Goal: Task Accomplishment & Management: Manage account settings

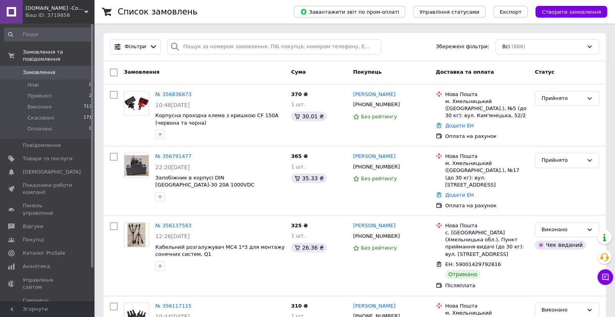
click at [166, 94] on link "№ 356836873" at bounding box center [173, 94] width 36 height 6
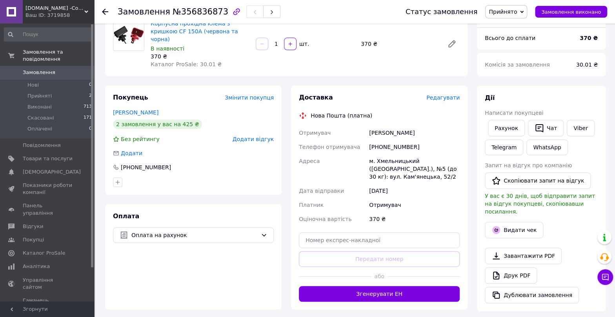
scroll to position [71, 0]
click at [366, 234] on input "text" at bounding box center [379, 240] width 161 height 16
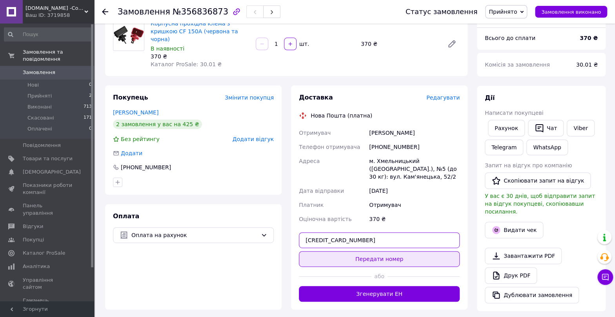
type input "59001432871489"
click at [367, 253] on button "Передати номер" at bounding box center [379, 259] width 161 height 16
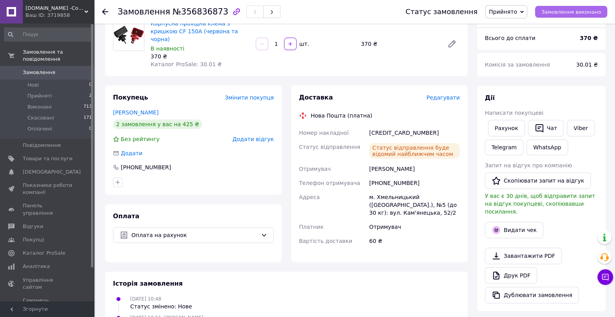
click at [586, 11] on span "Замовлення виконано" at bounding box center [571, 12] width 60 height 6
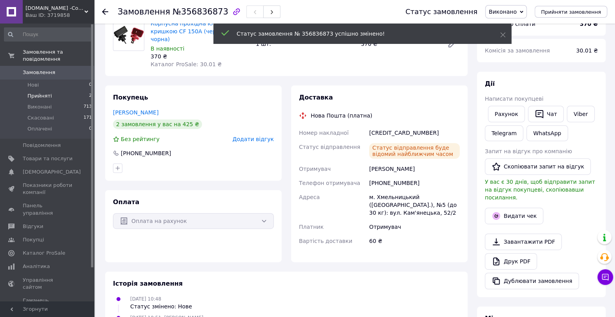
click at [43, 93] on span "Прийняті" at bounding box center [39, 96] width 24 height 7
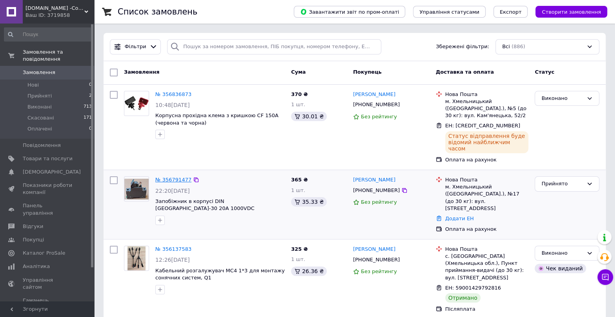
click at [173, 177] on link "№ 356791477" at bounding box center [173, 180] width 36 height 6
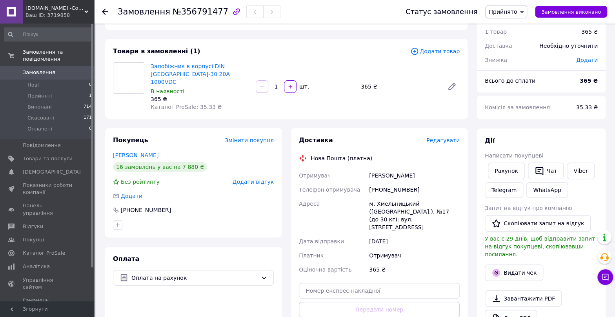
scroll to position [142, 0]
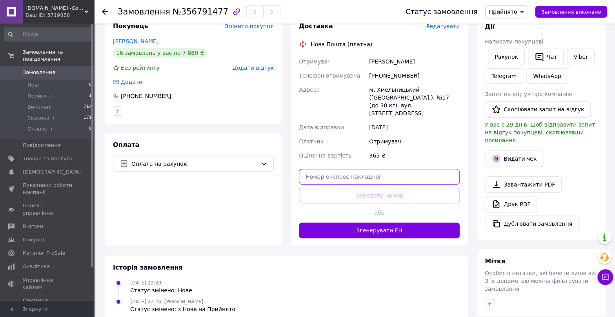
click at [352, 169] on input "text" at bounding box center [379, 177] width 161 height 16
type input "59001432870859"
click at [367, 203] on div at bounding box center [335, 212] width 73 height 19
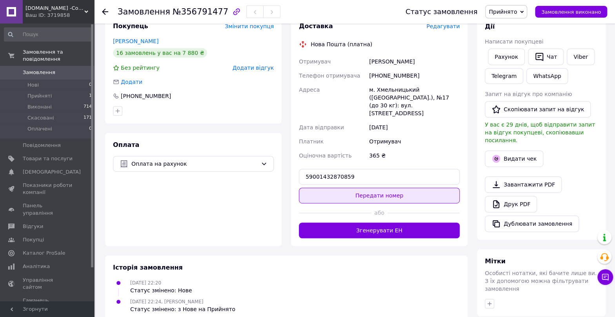
click at [367, 188] on button "Передати номер" at bounding box center [379, 196] width 161 height 16
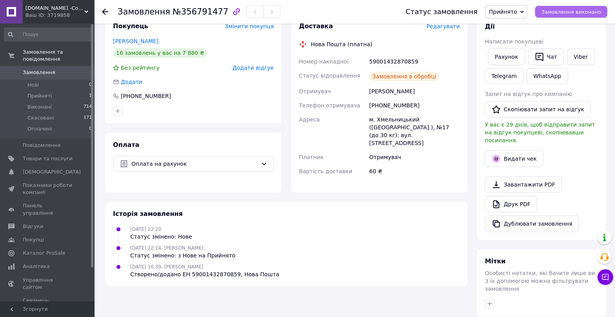
click at [560, 14] on span "Замовлення виконано" at bounding box center [571, 12] width 60 height 6
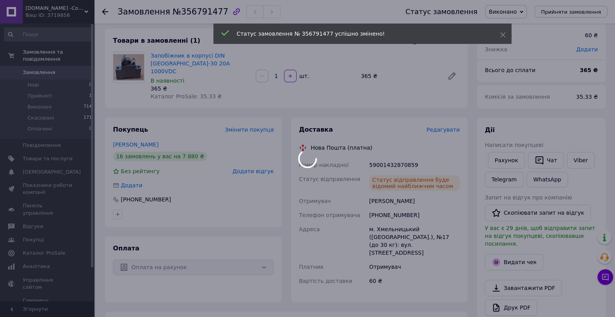
scroll to position [35, 0]
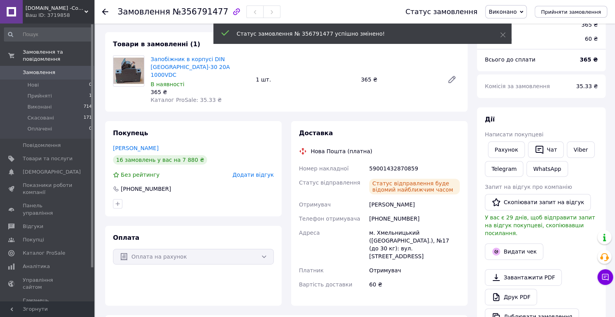
click at [35, 69] on span "Замовлення" at bounding box center [39, 72] width 33 height 7
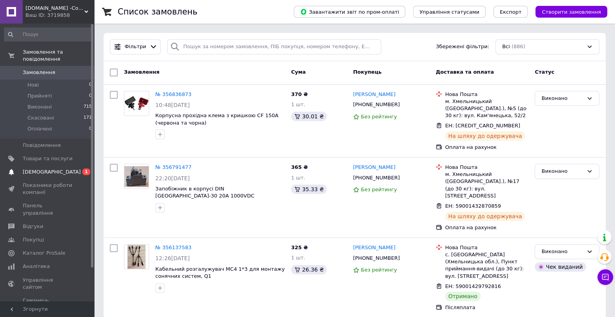
click at [67, 169] on span "[DEMOGRAPHIC_DATA]" at bounding box center [48, 172] width 50 height 7
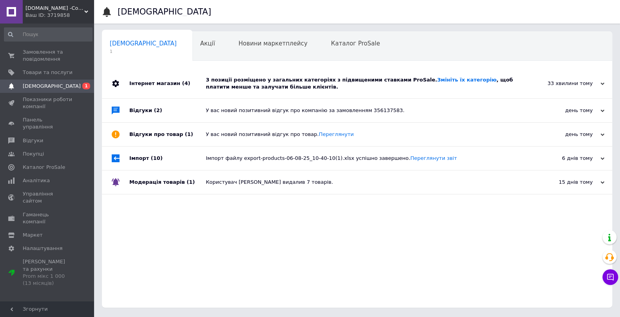
drag, startPoint x: 259, startPoint y: 87, endPoint x: 218, endPoint y: 87, distance: 41.6
click at [259, 86] on div "3 позиції розміщено у загальних категоріях з підвищеними ставками ProSale. Змін…" at bounding box center [366, 83] width 320 height 14
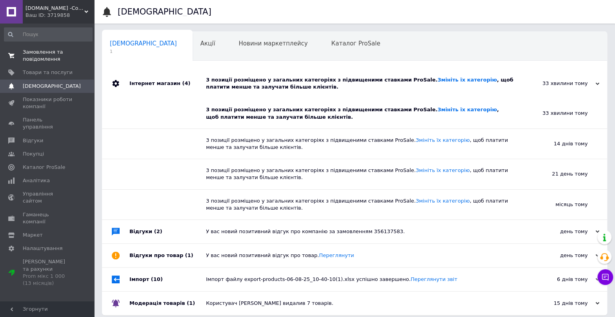
click at [40, 56] on span "Замовлення та повідомлення" at bounding box center [48, 56] width 50 height 14
